Goal: Use online tool/utility: Utilize a website feature to perform a specific function

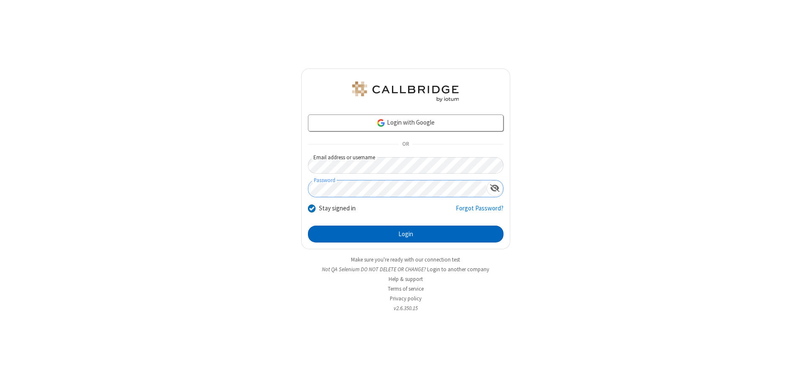
click at [406, 234] on button "Login" at bounding box center [406, 234] width 196 height 17
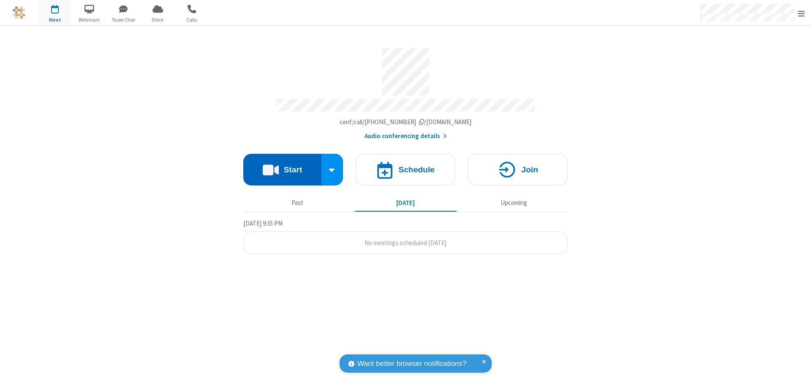
click at [282, 166] on button "Start" at bounding box center [282, 170] width 78 height 32
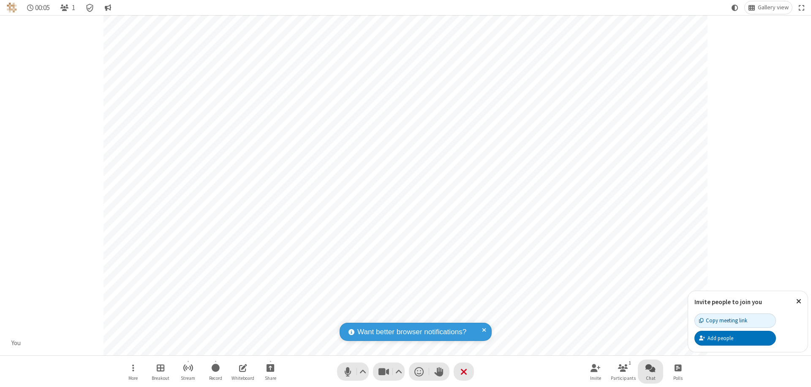
click at [651, 368] on span "Open chat" at bounding box center [650, 367] width 10 height 11
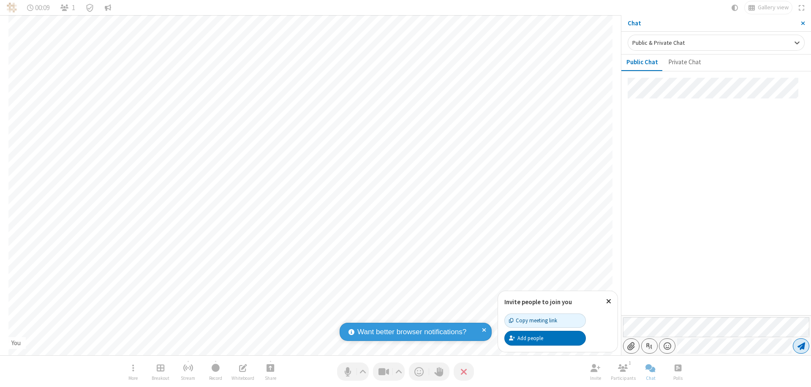
click at [801, 346] on span "Send message" at bounding box center [802, 346] width 8 height 8
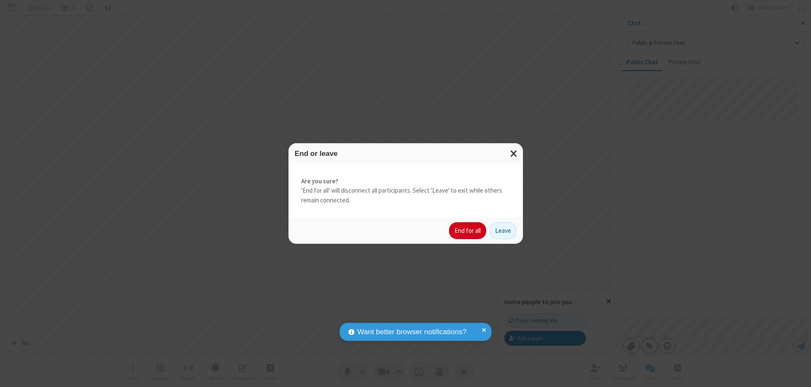
click at [468, 231] on button "End for all" at bounding box center [467, 230] width 37 height 17
